Goal: Find specific page/section: Find specific page/section

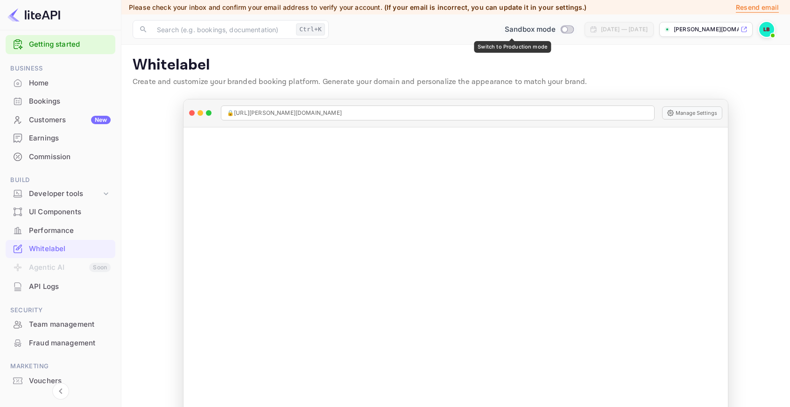
click at [555, 28] on input "Switch to Production mode" at bounding box center [564, 29] width 19 height 6
checkbox input "false"
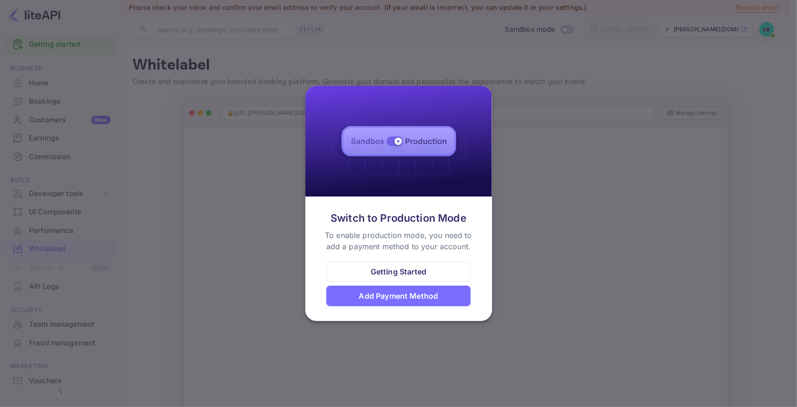
click at [148, 259] on div at bounding box center [398, 203] width 797 height 407
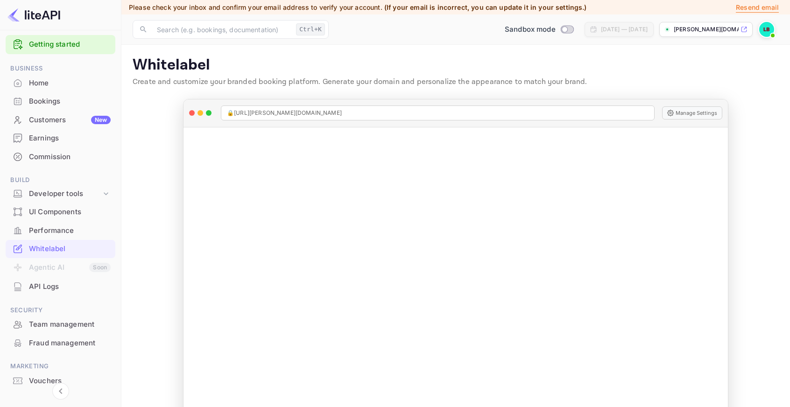
click at [82, 122] on div "Customers New" at bounding box center [70, 120] width 82 height 11
